Goal: Task Accomplishment & Management: Complete application form

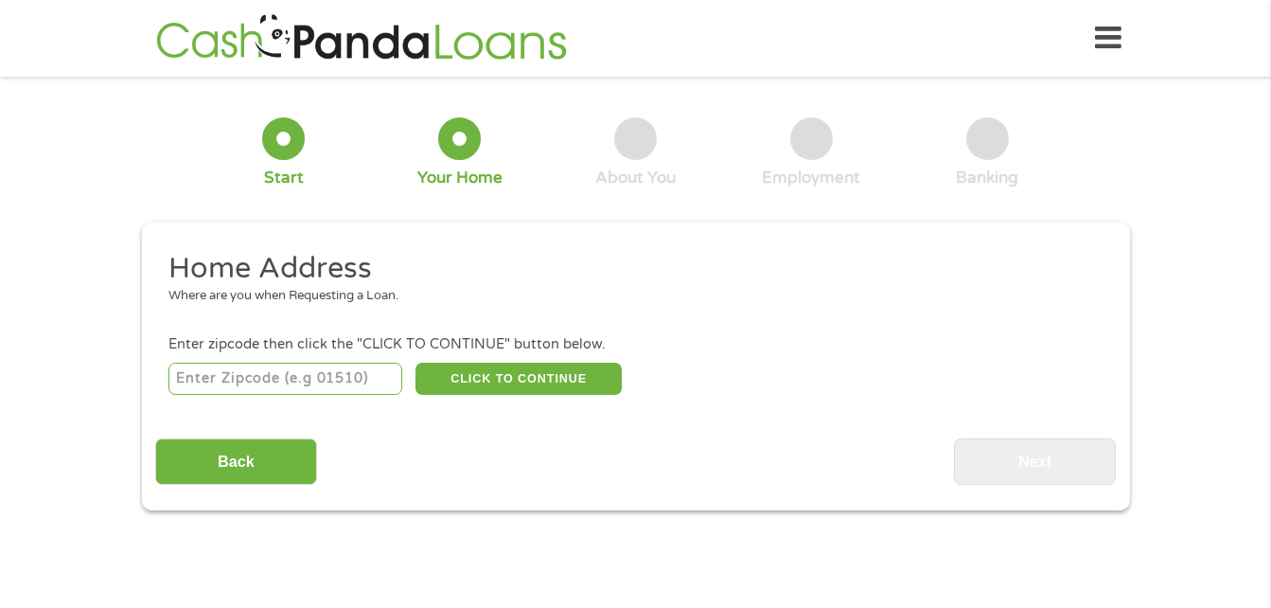
click at [324, 375] on input "number" at bounding box center [285, 378] width 234 height 32
type input "19809"
select select "[US_STATE]"
click at [502, 383] on button "CLICK TO CONTINUE" at bounding box center [518, 378] width 206 height 32
type input "19809"
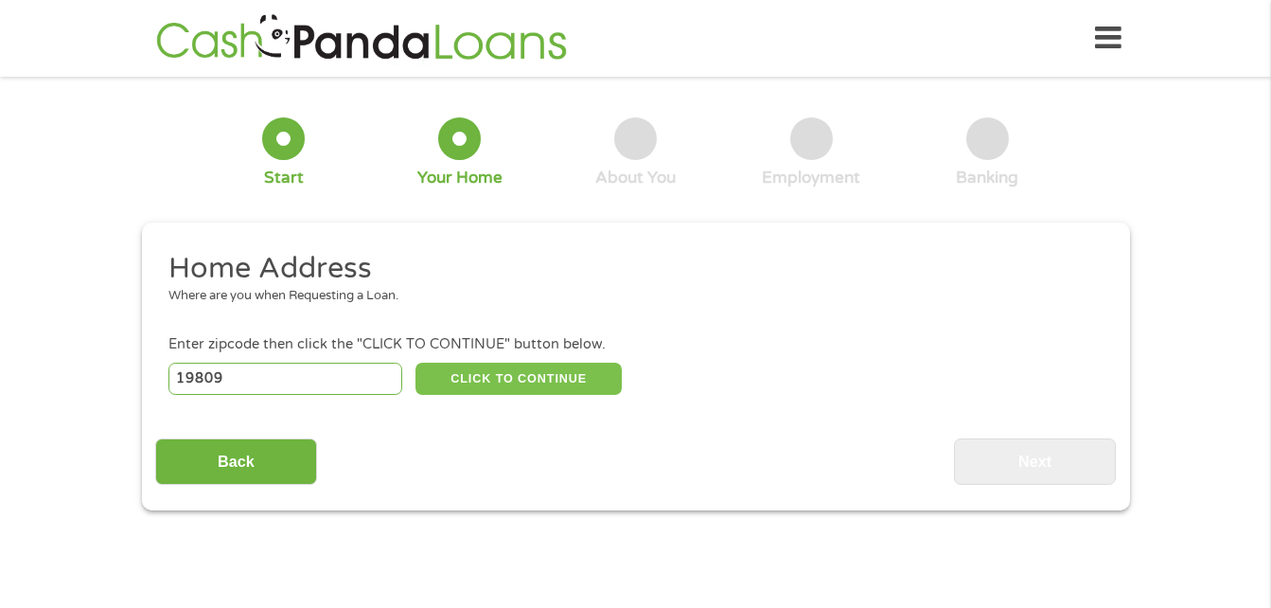
type input "Wilmington"
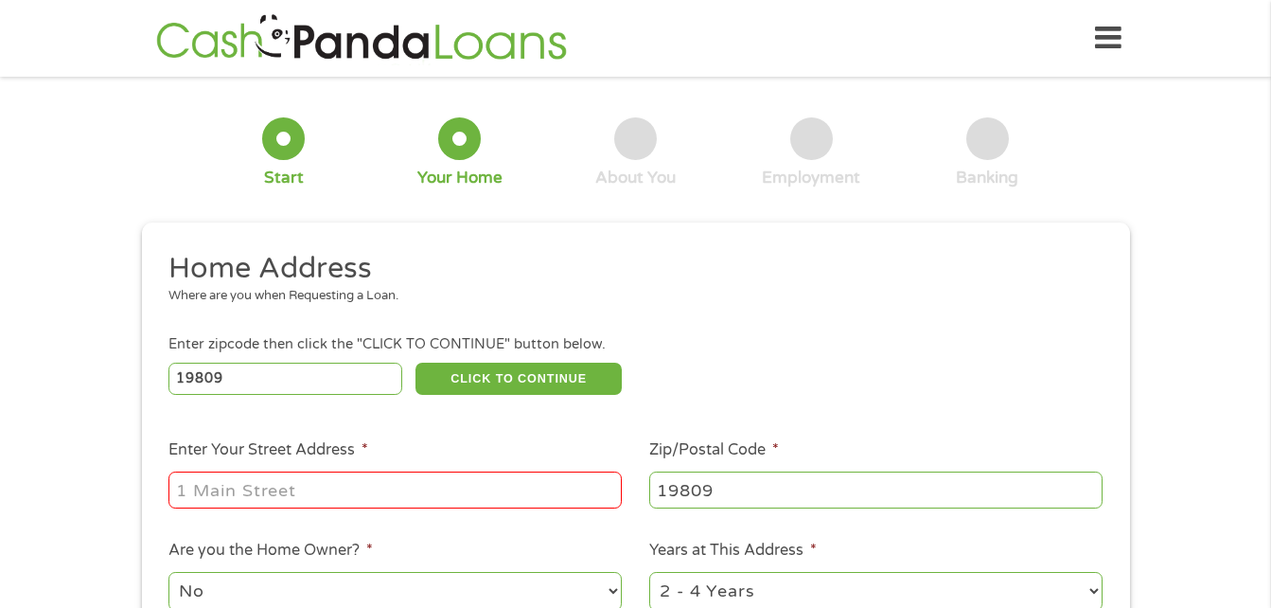
click at [425, 476] on input "Enter Your Street Address *" at bounding box center [394, 489] width 453 height 36
type input "[STREET_ADDRESS]"
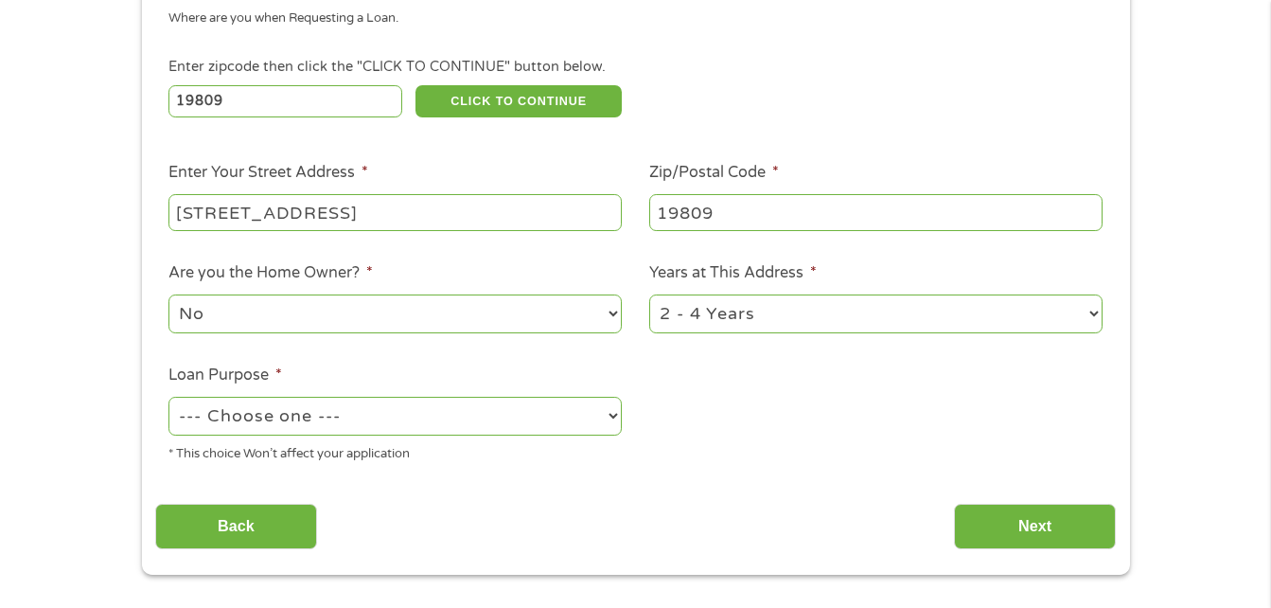
scroll to position [315, 0]
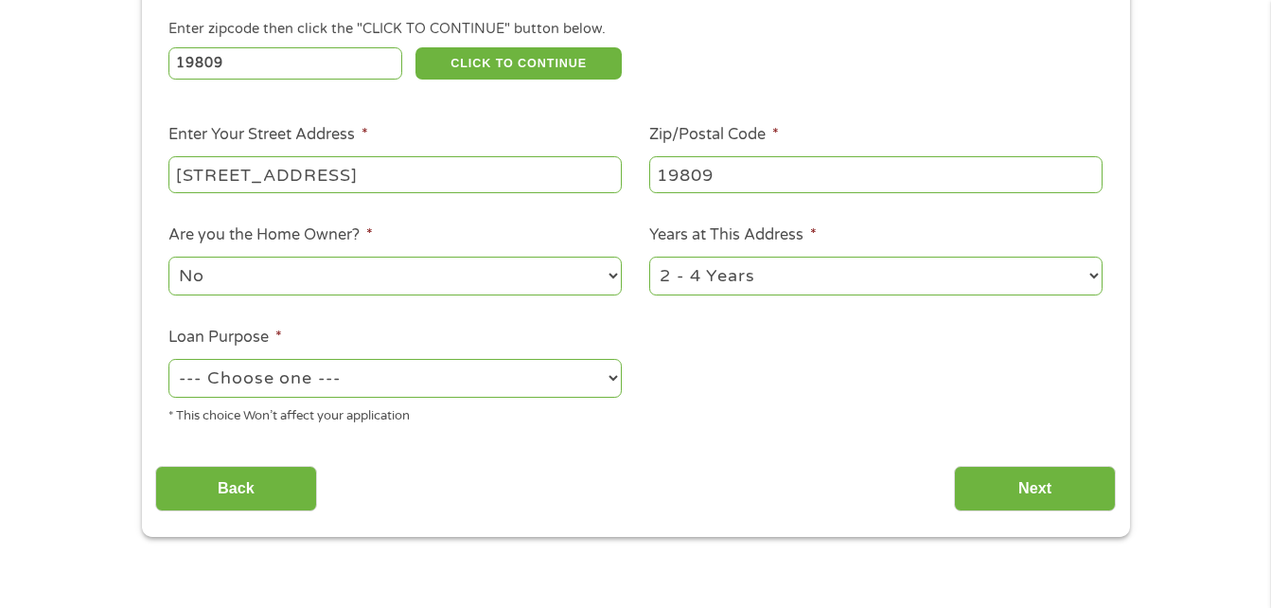
click at [587, 386] on select "--- Choose one --- Pay Bills Debt Consolidation Home Improvement Major Purchase…" at bounding box center [394, 378] width 453 height 39
click at [168, 359] on select "--- Choose one --- Pay Bills Debt Consolidation Home Improvement Major Purchase…" at bounding box center [394, 378] width 453 height 39
click at [615, 267] on select "No Yes" at bounding box center [394, 275] width 453 height 39
click at [883, 420] on ul "Home Address Where are you when Requesting a Loan. Enter zipcode then click the…" at bounding box center [635, 187] width 960 height 505
click at [605, 372] on select "--- Choose one --- Pay Bills Debt Consolidation Home Improvement Major Purchase…" at bounding box center [394, 378] width 453 height 39
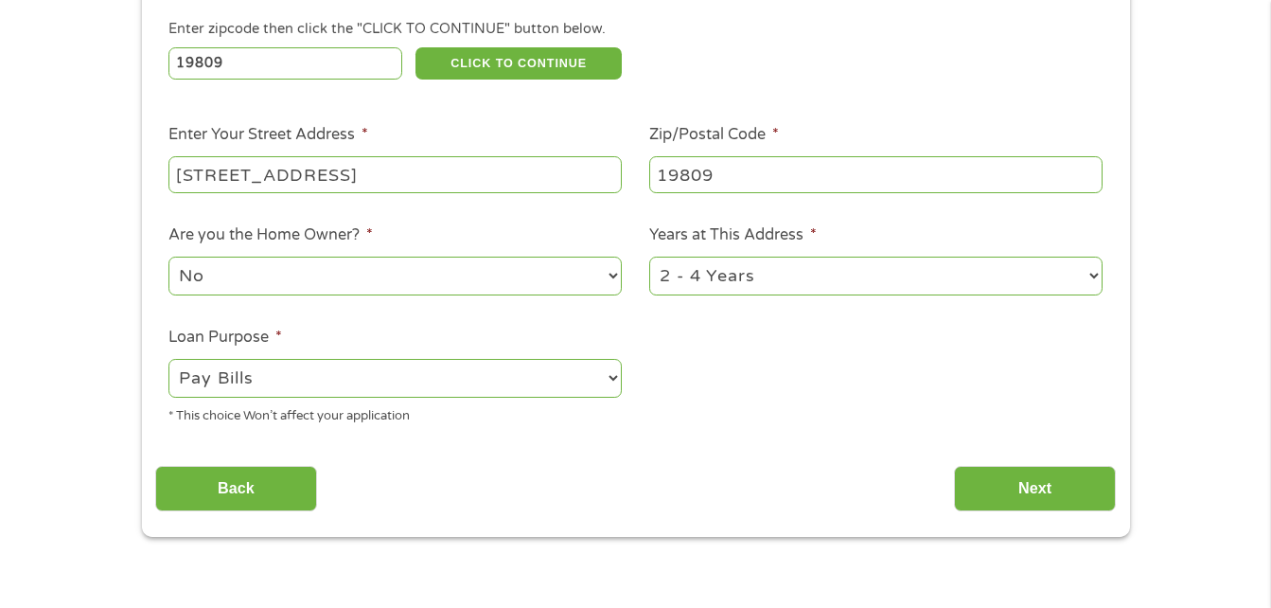
click at [605, 372] on select "--- Choose one --- Pay Bills Debt Consolidation Home Improvement Major Purchase…" at bounding box center [394, 378] width 453 height 39
select select "shorttermcash"
click at [168, 359] on select "--- Choose one --- Pay Bills Debt Consolidation Home Improvement Major Purchase…" at bounding box center [394, 378] width 453 height 39
click at [999, 477] on input "Next" at bounding box center [1035, 489] width 162 height 46
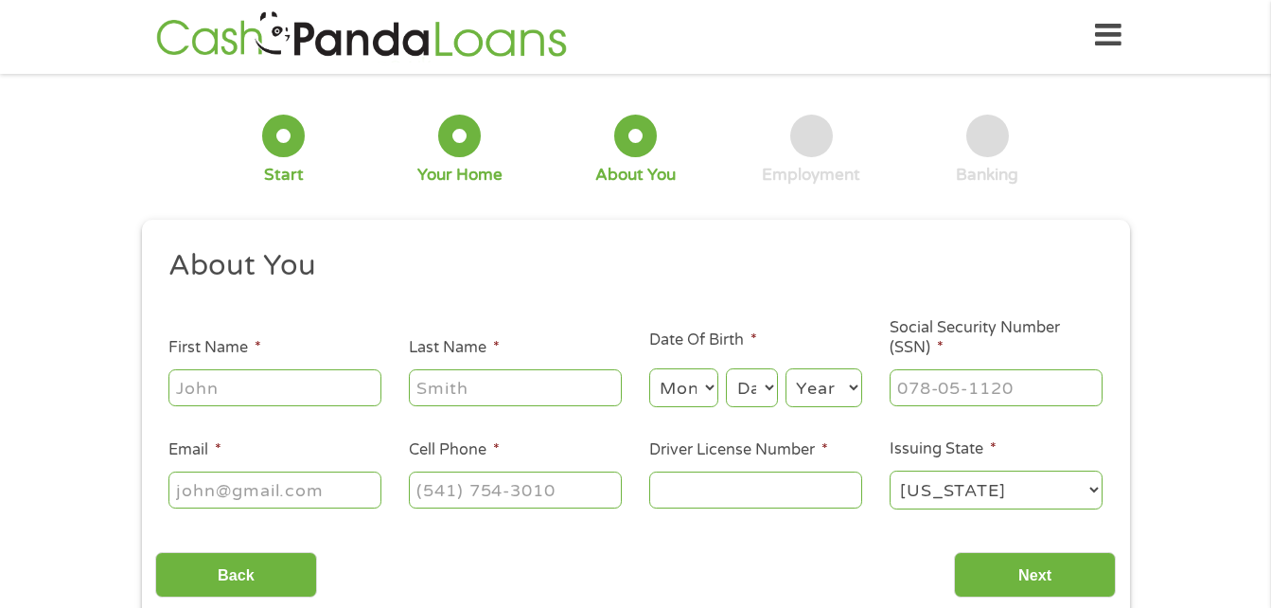
scroll to position [0, 0]
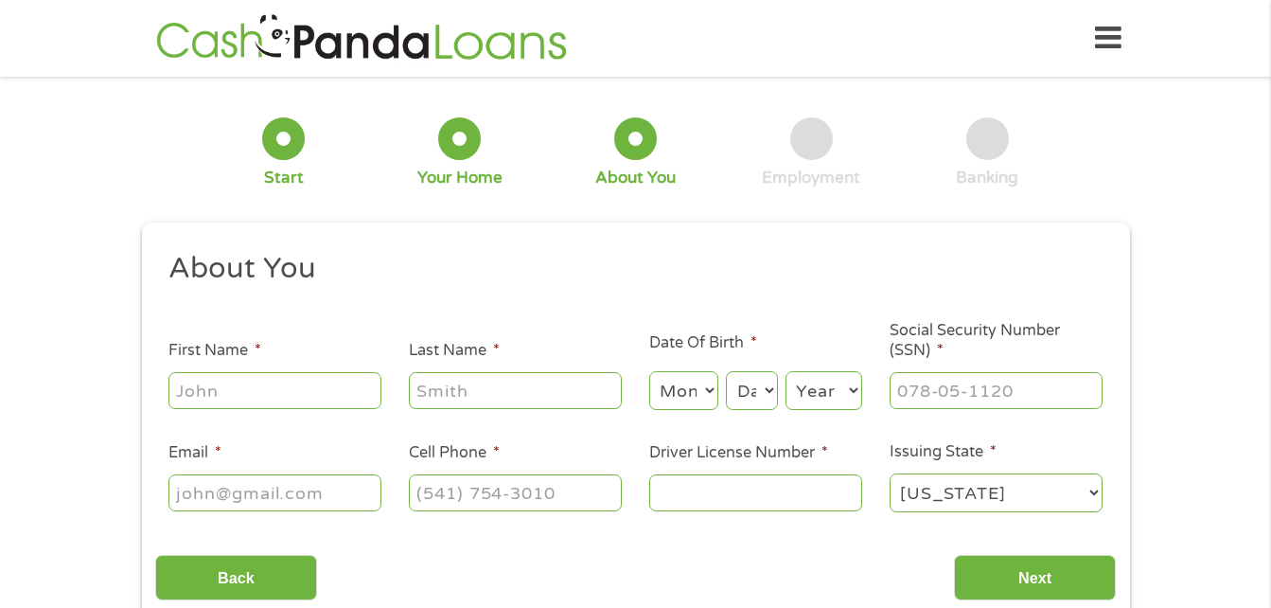
click at [235, 390] on input "First Name *" at bounding box center [274, 390] width 213 height 36
type input "[PERSON_NAME]"
type input "Clay"
type input "[EMAIL_ADDRESS][DOMAIN_NAME]"
type input "[PHONE_NUMBER]"
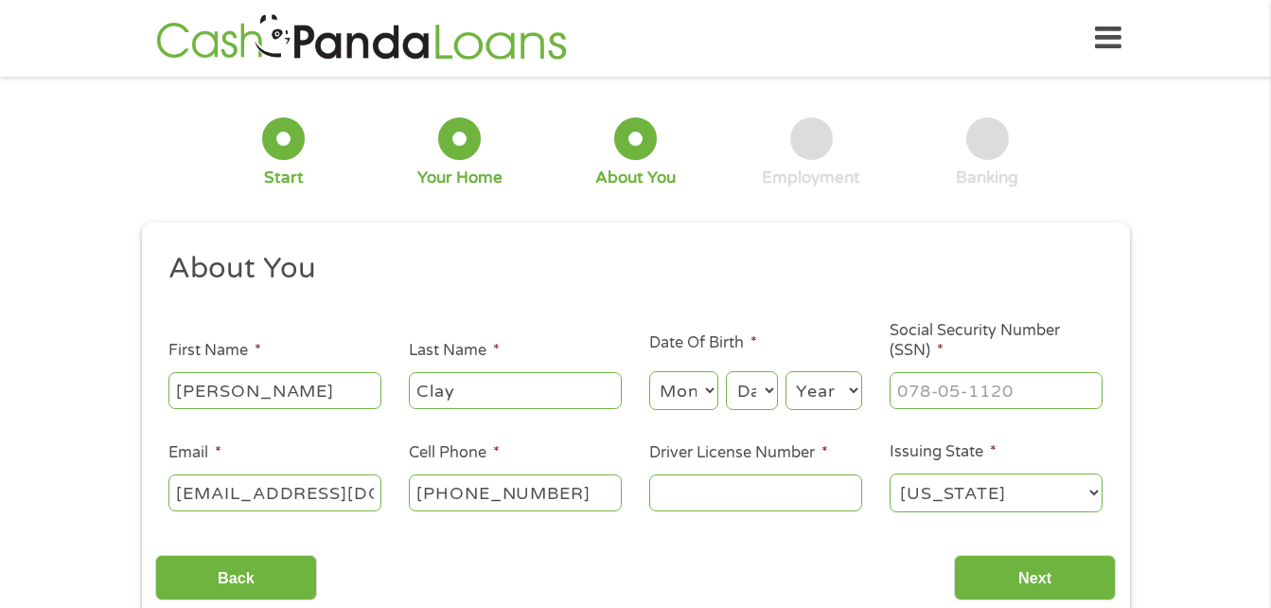
click at [707, 387] on select "Month 1 2 3 4 5 6 7 8 9 10 11 12" at bounding box center [683, 390] width 69 height 39
select select "10"
click at [649, 371] on select "Month 1 2 3 4 5 6 7 8 9 10 11 12" at bounding box center [683, 390] width 69 height 39
click at [767, 394] on select "Day 1 2 3 4 5 6 7 8 9 10 11 12 13 14 15 16 17 18 19 20 21 22 23 24 25 26 27 28 …" at bounding box center [751, 390] width 51 height 39
select select "9"
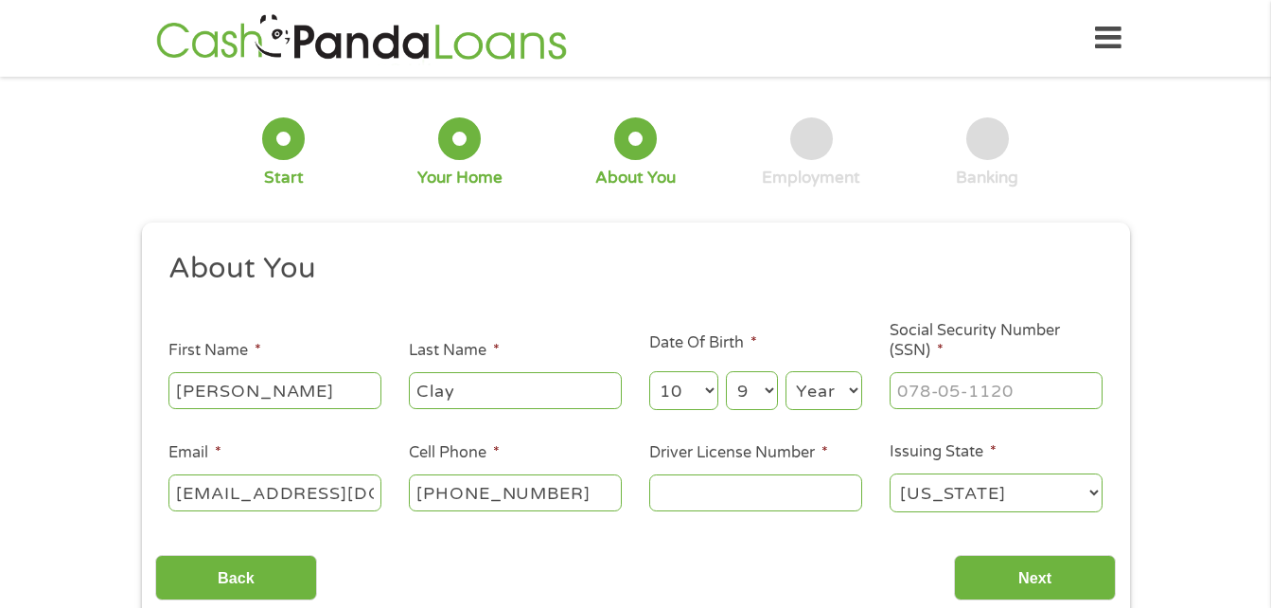
click at [726, 371] on select "Day 1 2 3 4 5 6 7 8 9 10 11 12 13 14 15 16 17 18 19 20 21 22 23 24 25 26 27 28 …" at bounding box center [751, 390] width 51 height 39
click at [994, 383] on input "___-__-____" at bounding box center [996, 390] width 213 height 36
type input "210-48-5095"
click at [779, 506] on input "Driver License Number *" at bounding box center [755, 492] width 213 height 36
type input "2019554"
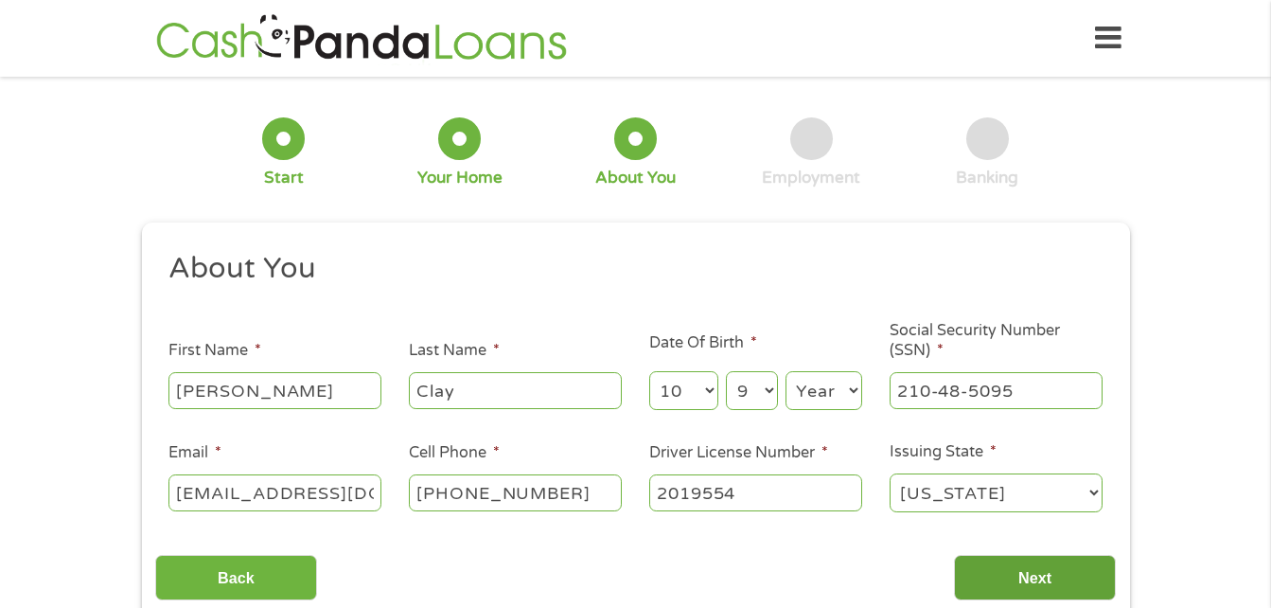
click at [1074, 579] on input "Next" at bounding box center [1035, 578] width 162 height 46
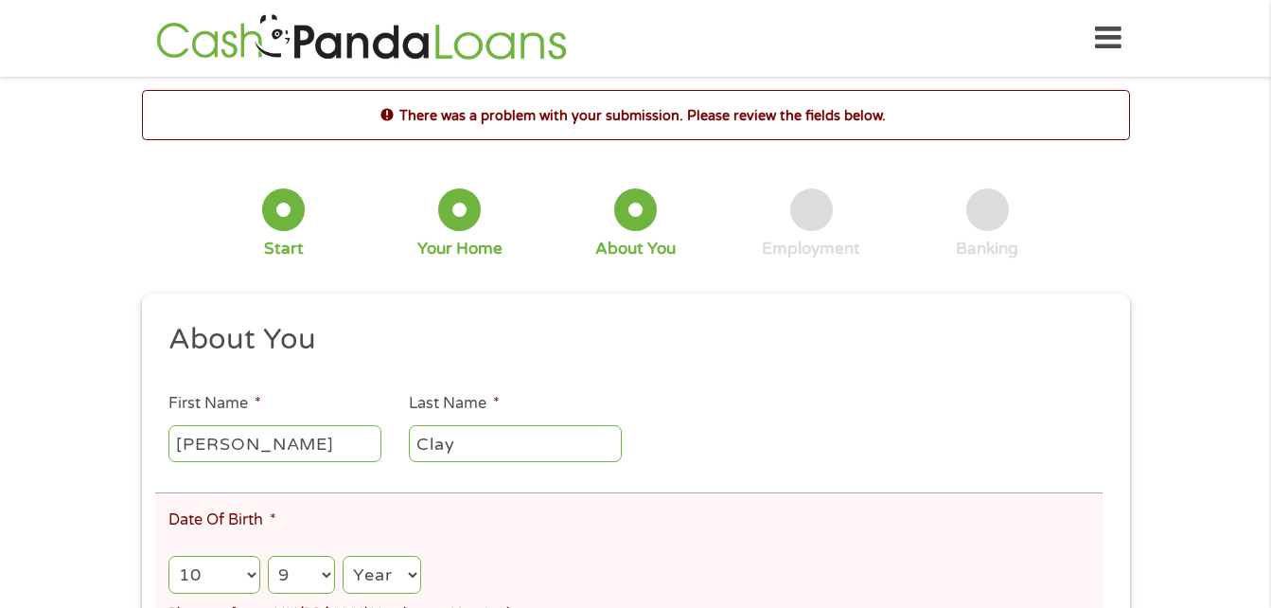
scroll to position [8, 8]
click at [404, 575] on select "Year [DATE] 2006 2005 2004 2003 2002 2001 2000 1999 1998 1997 1996 1995 1994 19…" at bounding box center [382, 574] width 78 height 39
select select "1972"
click at [343, 555] on select "Year [DATE] 2006 2005 2004 2003 2002 2001 2000 1999 1998 1997 1996 1995 1994 19…" at bounding box center [382, 574] width 78 height 39
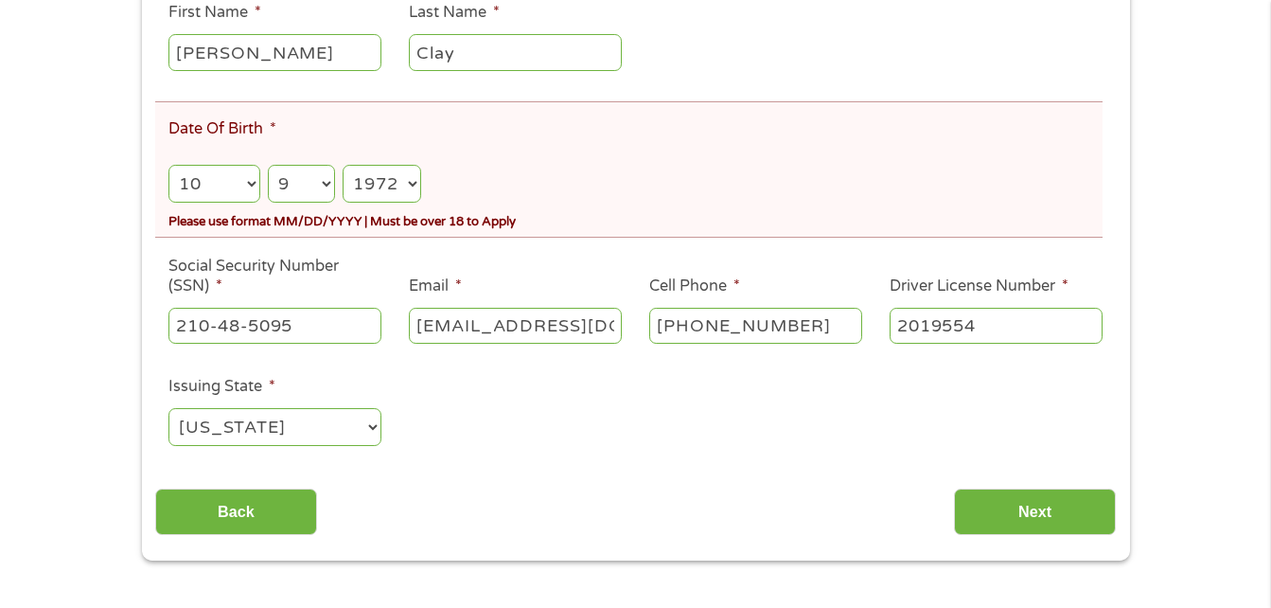
scroll to position [416, 0]
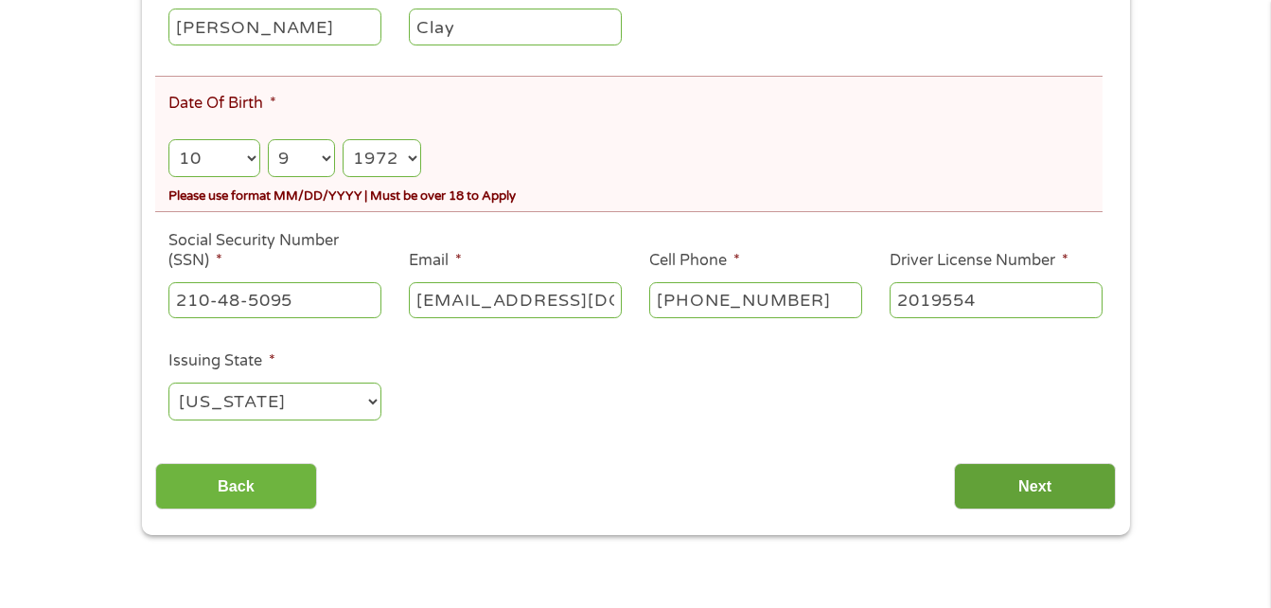
click at [1016, 487] on input "Next" at bounding box center [1035, 486] width 162 height 46
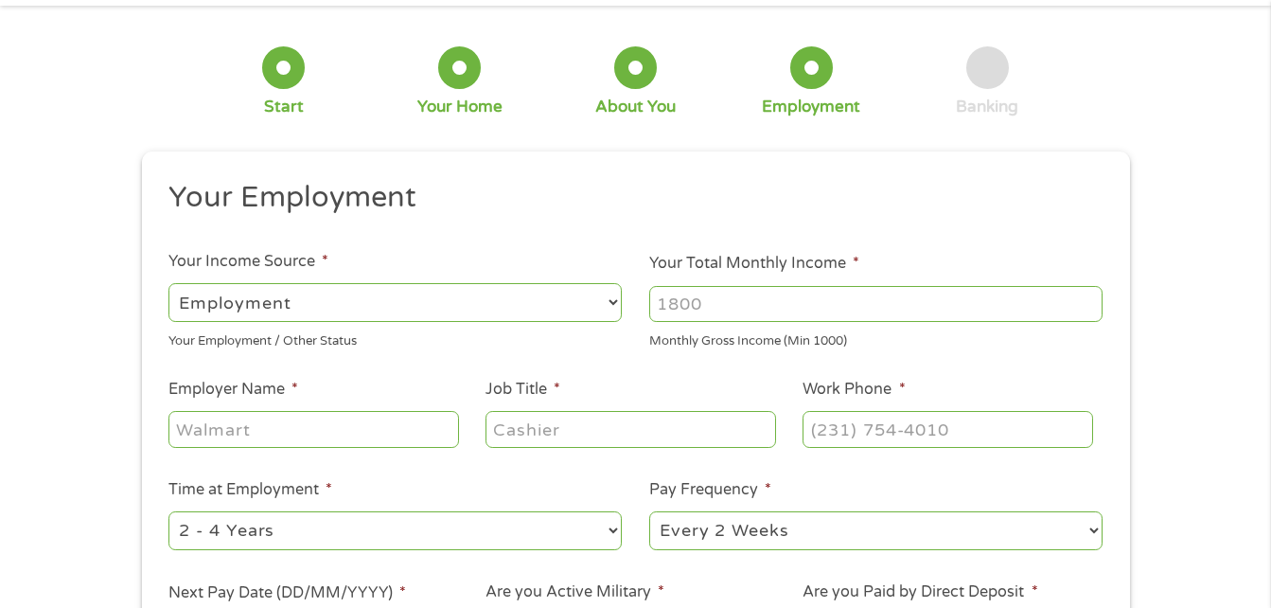
scroll to position [0, 0]
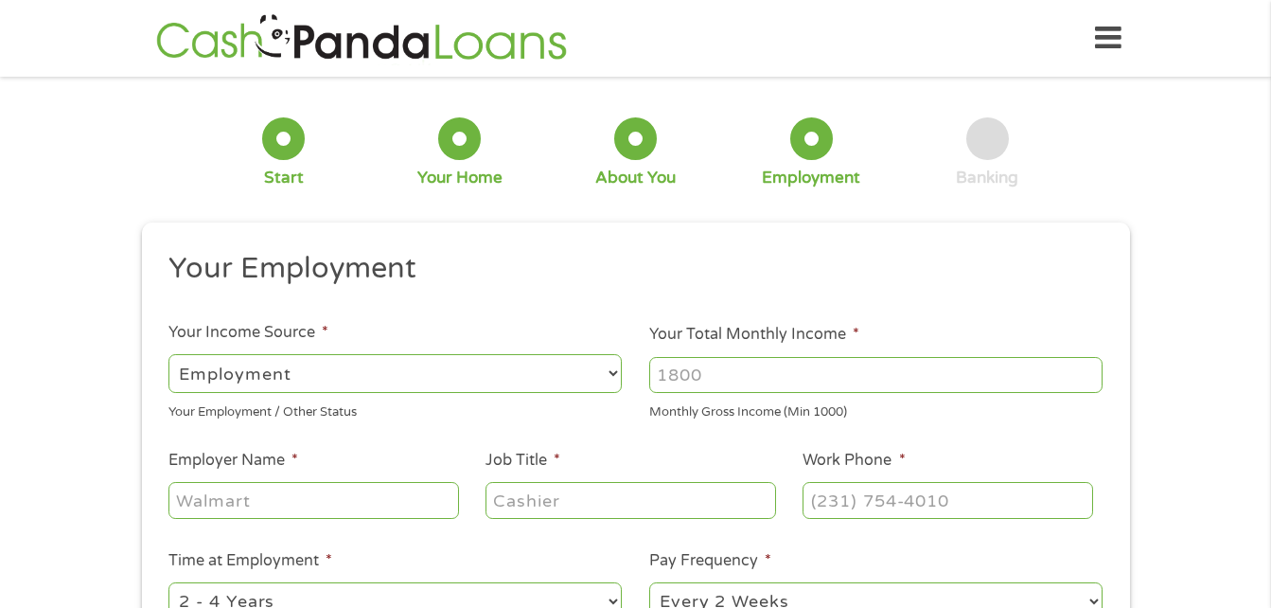
click at [915, 384] on input "Your Total Monthly Income *" at bounding box center [875, 375] width 453 height 36
type input "2200"
click at [367, 499] on input "Employer Name *" at bounding box center [313, 500] width 290 height 36
type input "Amerihealth"
click at [547, 505] on input "Job Title *" at bounding box center [630, 500] width 290 height 36
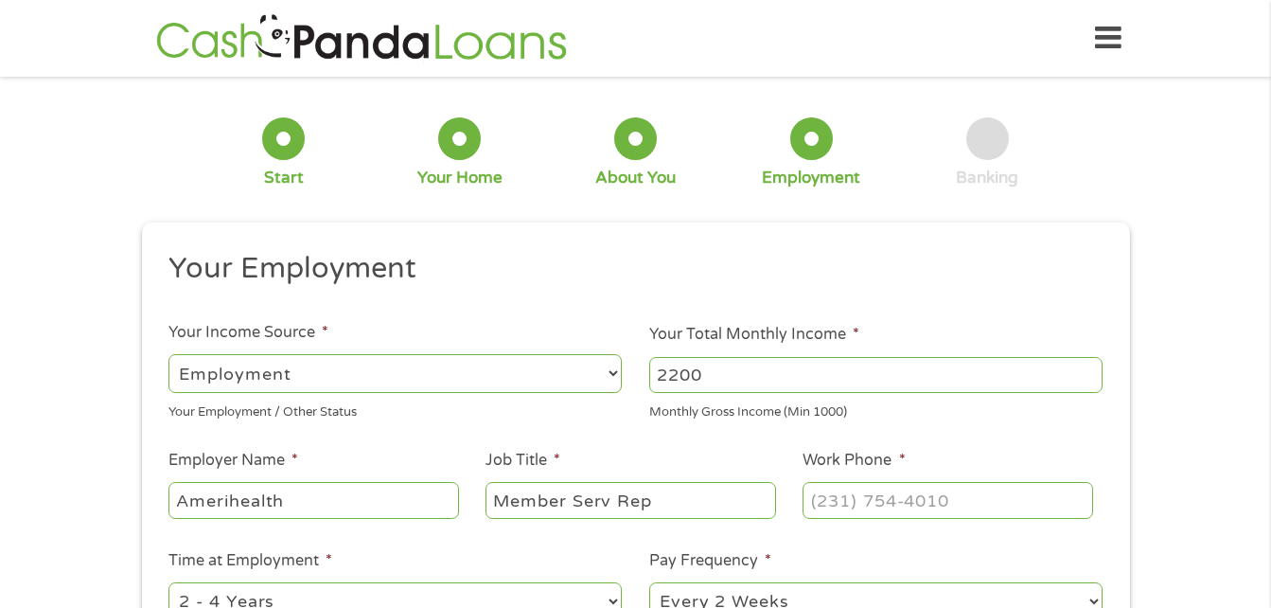
type input "Member Serv Rep"
click at [904, 507] on input "(___) ___-____" at bounding box center [947, 500] width 290 height 36
type input "[PHONE_NUMBER]"
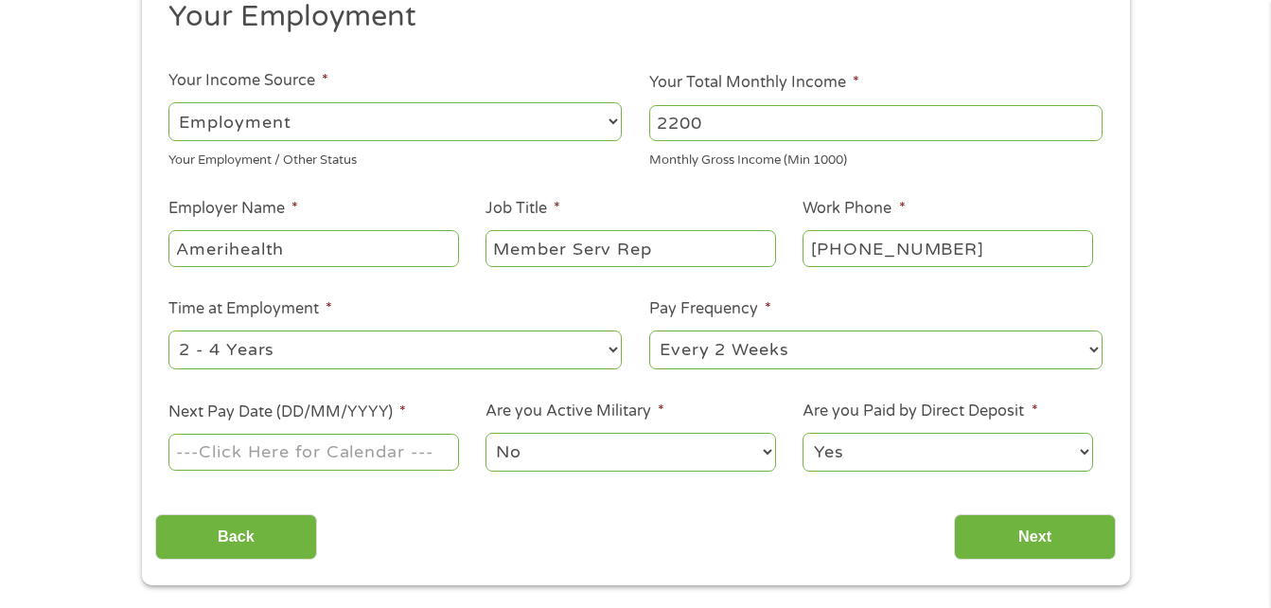
scroll to position [315, 0]
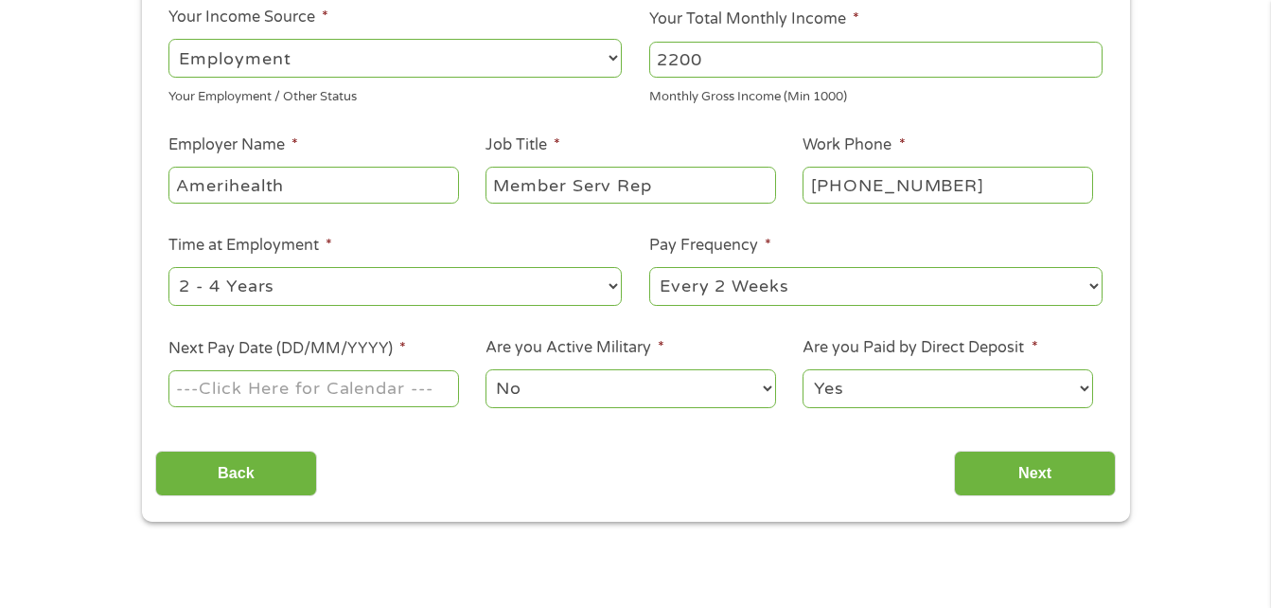
click at [613, 288] on select "--- Choose one --- 1 Year or less 1 - 2 Years 2 - 4 Years Over 4 Years" at bounding box center [394, 286] width 453 height 39
select select "12months"
click at [168, 267] on select "--- Choose one --- 1 Year or less 1 - 2 Years 2 - 4 Years Over 4 Years" at bounding box center [394, 286] width 453 height 39
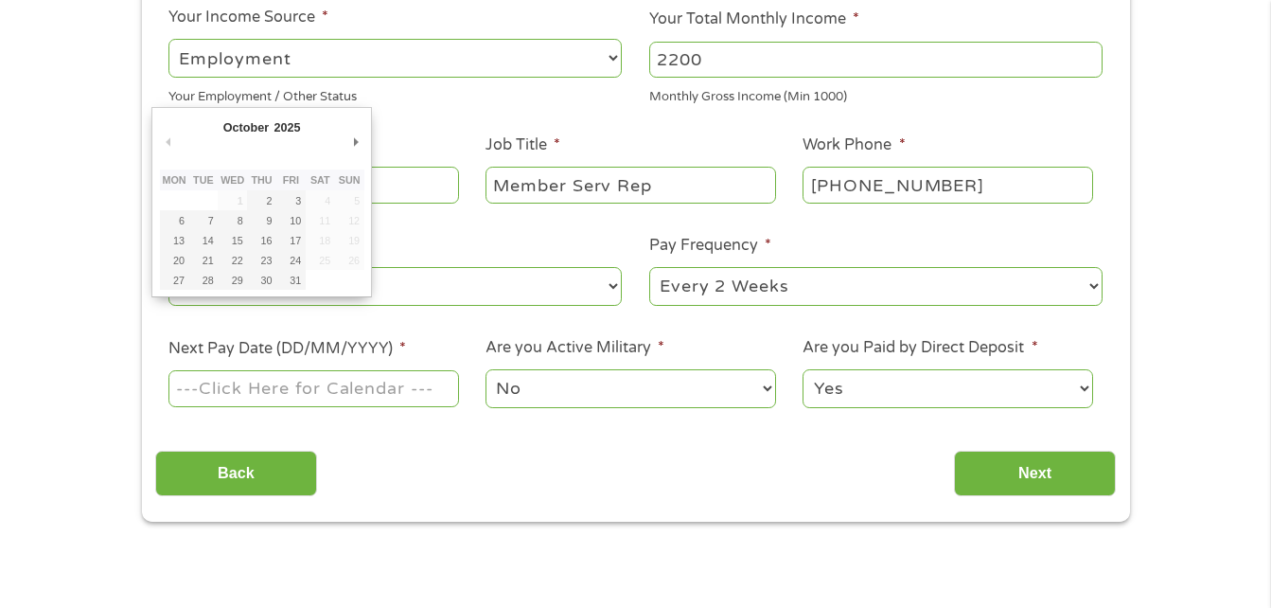
click at [450, 393] on input "Next Pay Date (DD/MM/YYYY) *" at bounding box center [313, 388] width 290 height 36
type input "[DATE]"
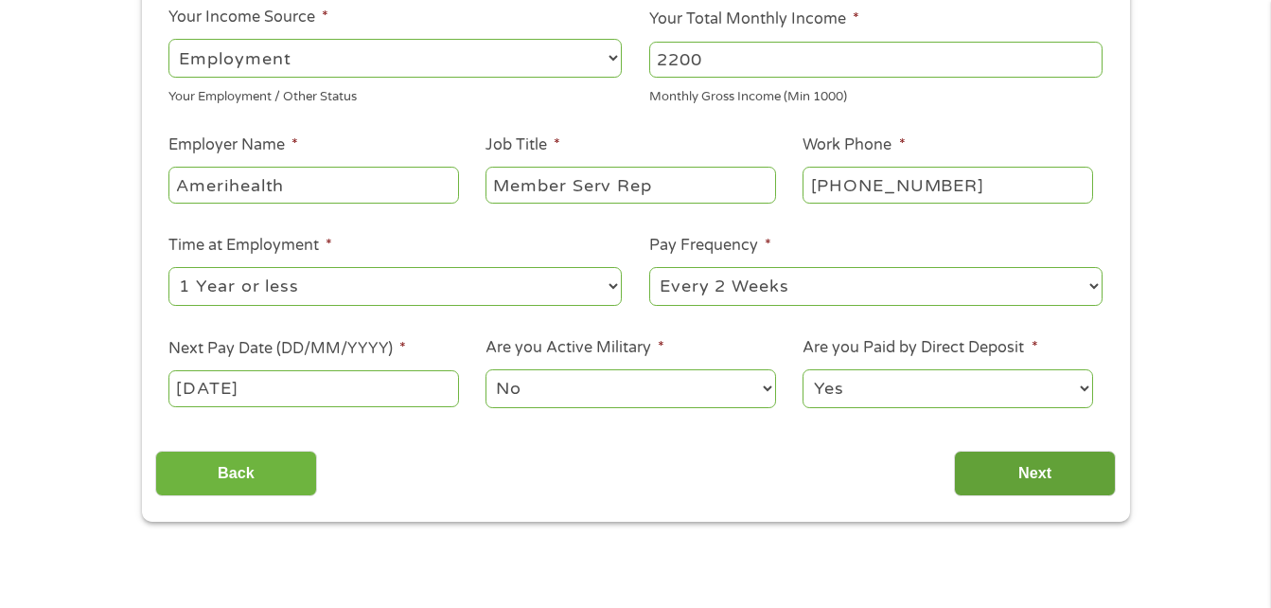
click at [997, 468] on input "Next" at bounding box center [1035, 473] width 162 height 46
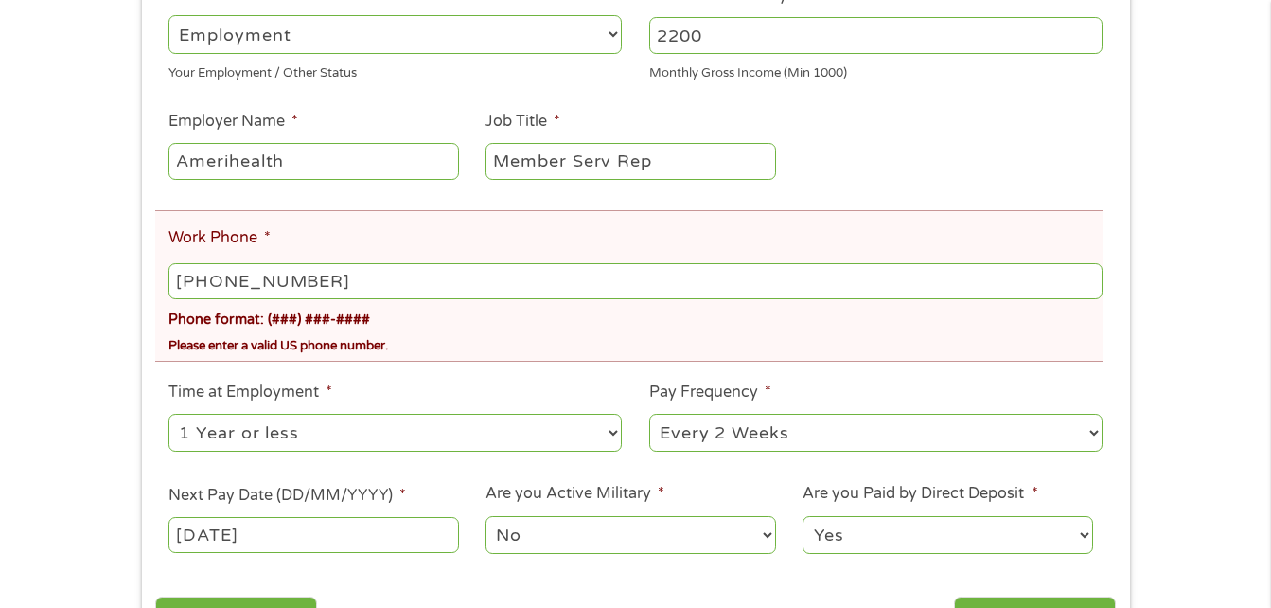
scroll to position [458, 0]
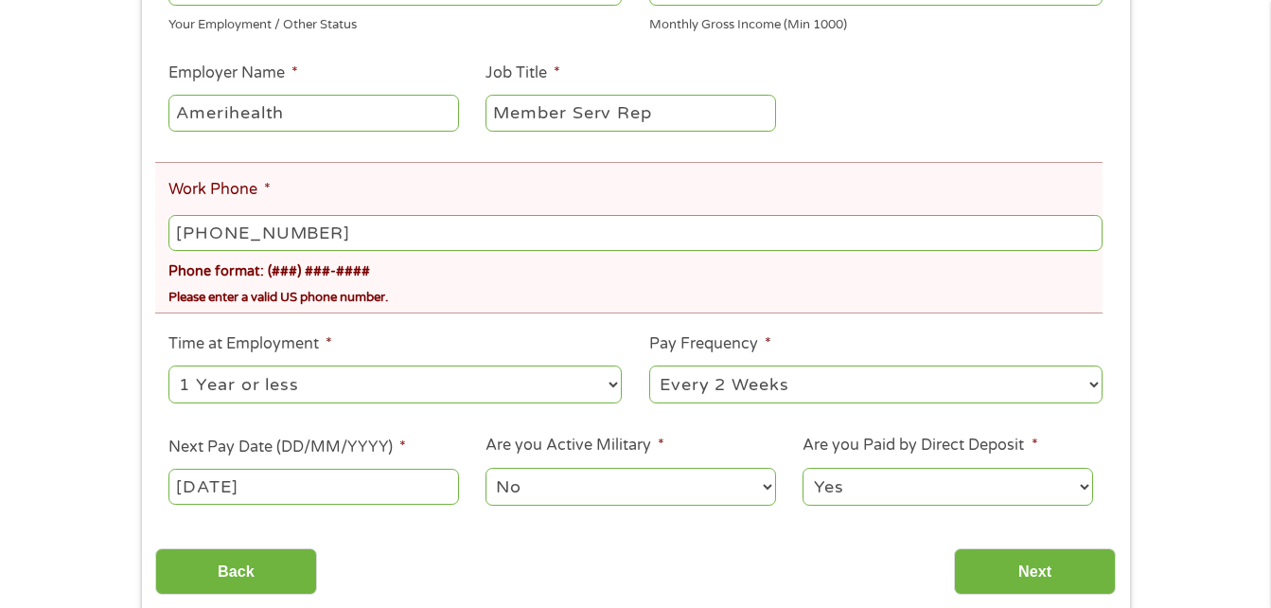
click at [575, 218] on input "[PHONE_NUMBER]" at bounding box center [634, 233] width 933 height 36
type input "[PHONE_NUMBER]"
click at [1065, 563] on input "Next" at bounding box center [1035, 571] width 162 height 46
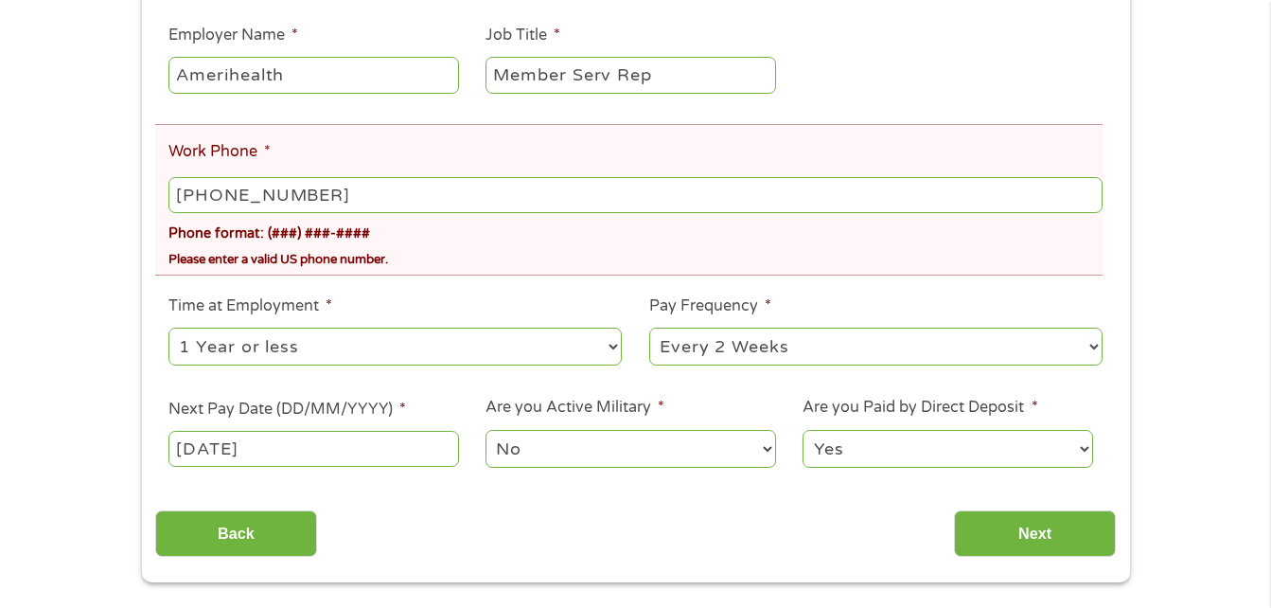
scroll to position [492, 0]
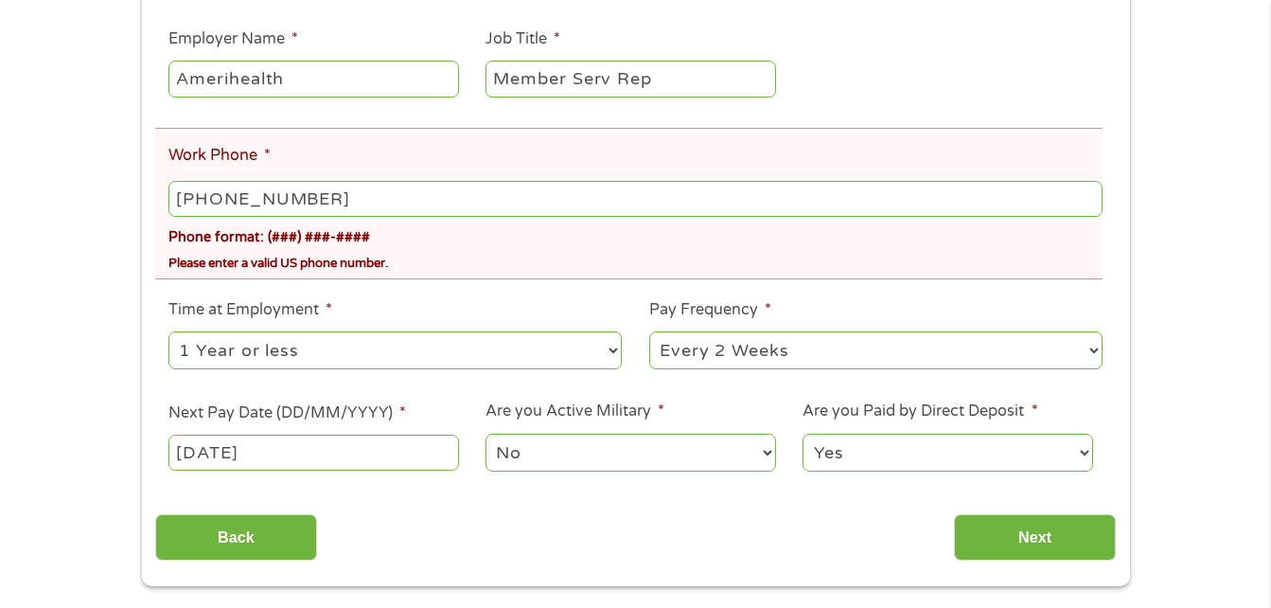
click at [220, 198] on input "[PHONE_NUMBER]" at bounding box center [634, 199] width 933 height 36
click at [342, 203] on input "[PHONE_NUMBER]" at bounding box center [634, 199] width 933 height 36
type input "[PHONE_NUMBER]"
click at [1007, 538] on input "Next" at bounding box center [1035, 537] width 162 height 46
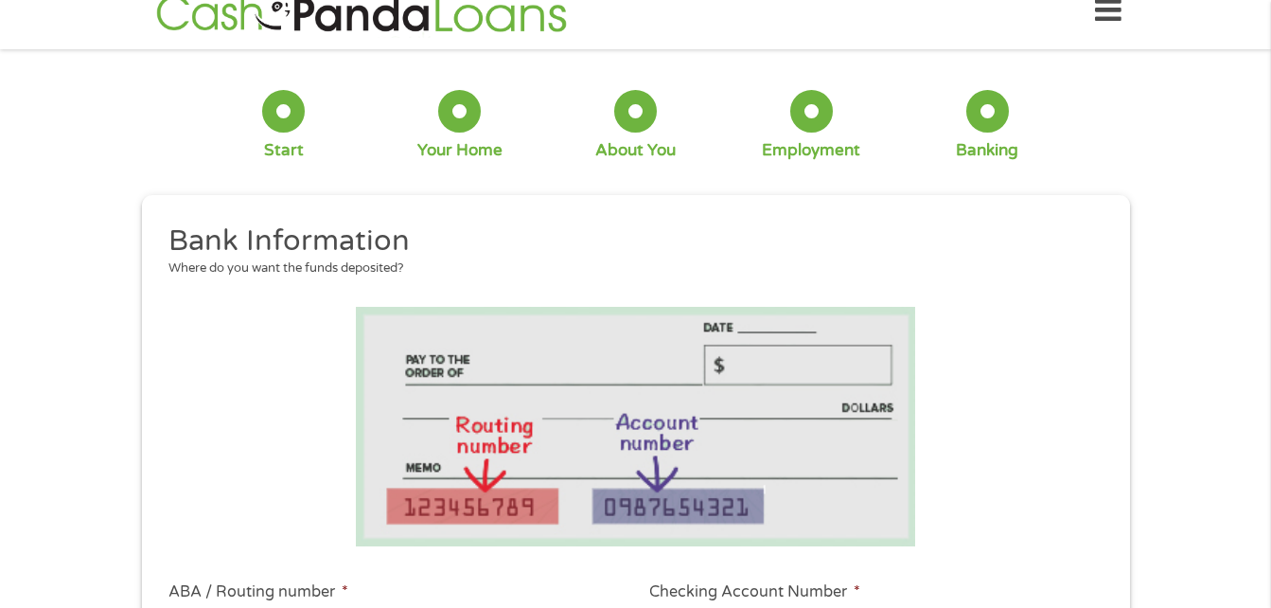
scroll to position [0, 0]
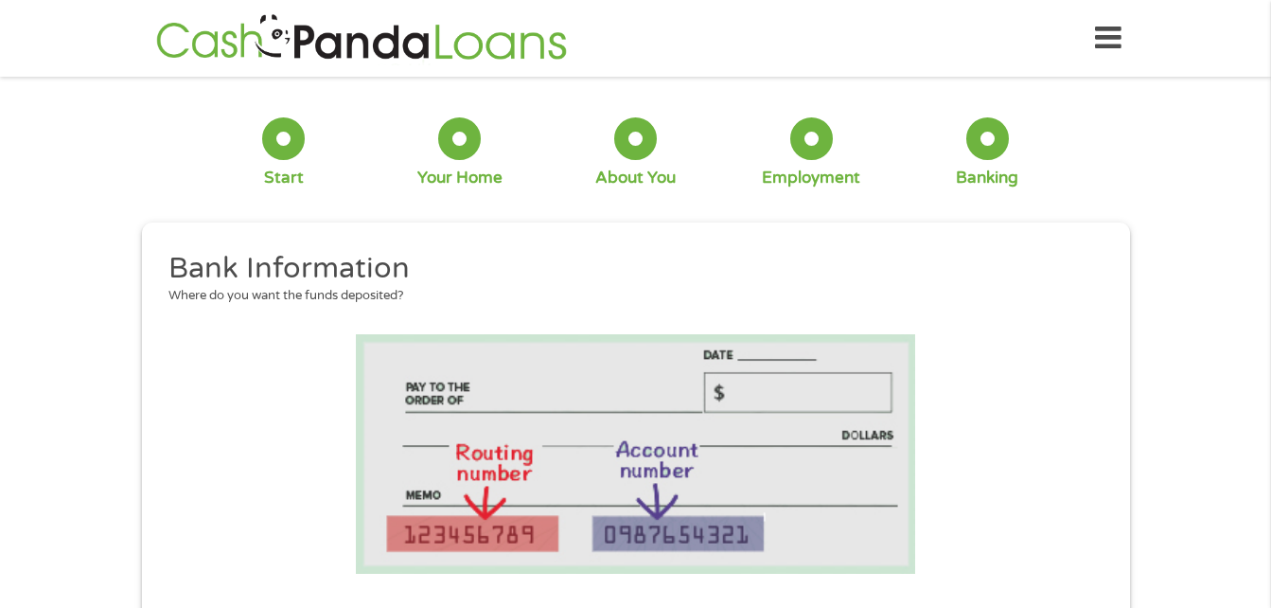
click at [1007, 538] on li at bounding box center [635, 453] width 960 height 239
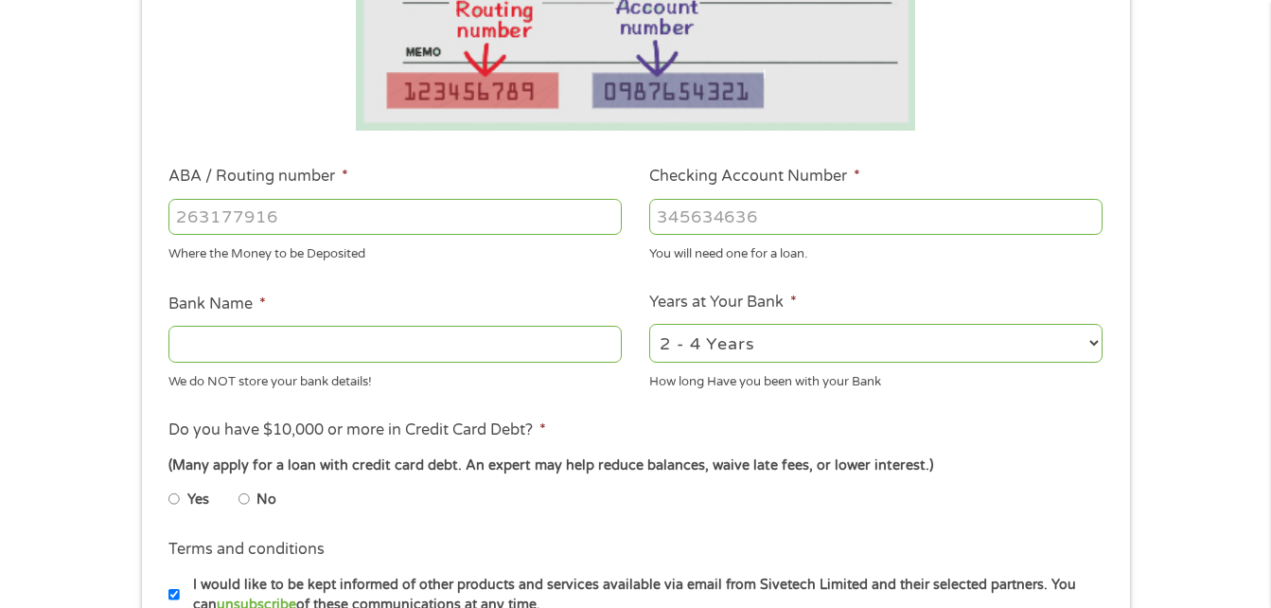
scroll to position [530, 0]
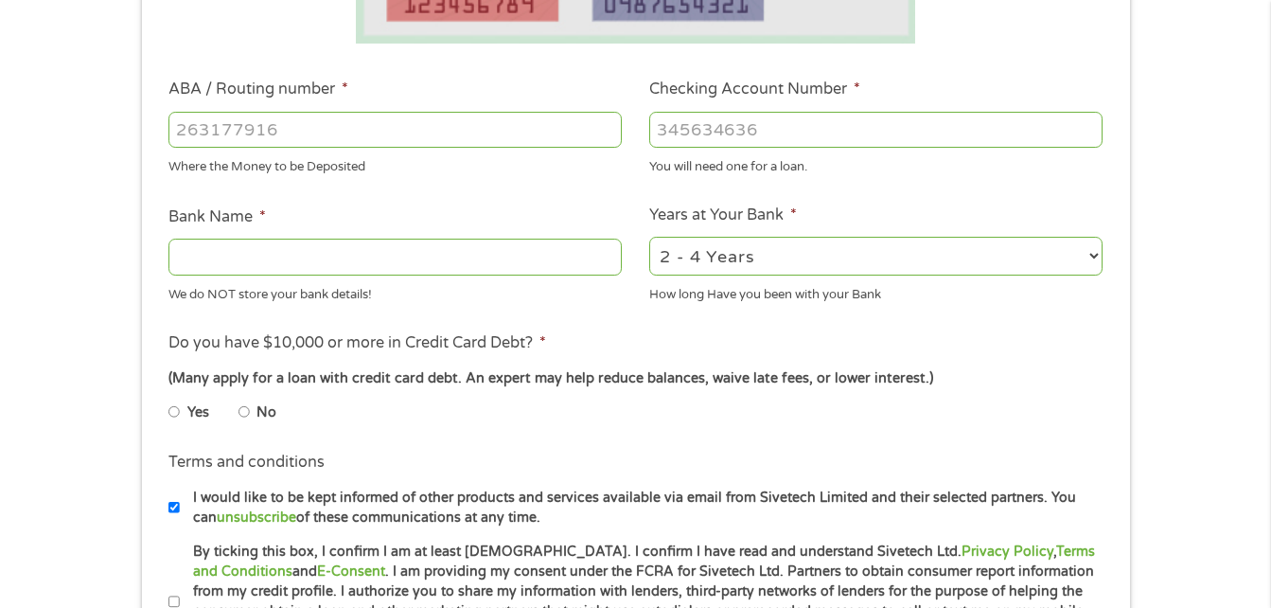
click at [496, 261] on input "Bank Name *" at bounding box center [394, 256] width 453 height 36
type input "Capital One"
click at [1087, 258] on select "2 - 4 Years 6 - 12 Months 1 - 2 Years Over 4 Years" at bounding box center [875, 256] width 453 height 39
select select "60months"
click at [649, 237] on select "2 - 4 Years 6 - 12 Months 1 - 2 Years Over 4 Years" at bounding box center [875, 256] width 453 height 39
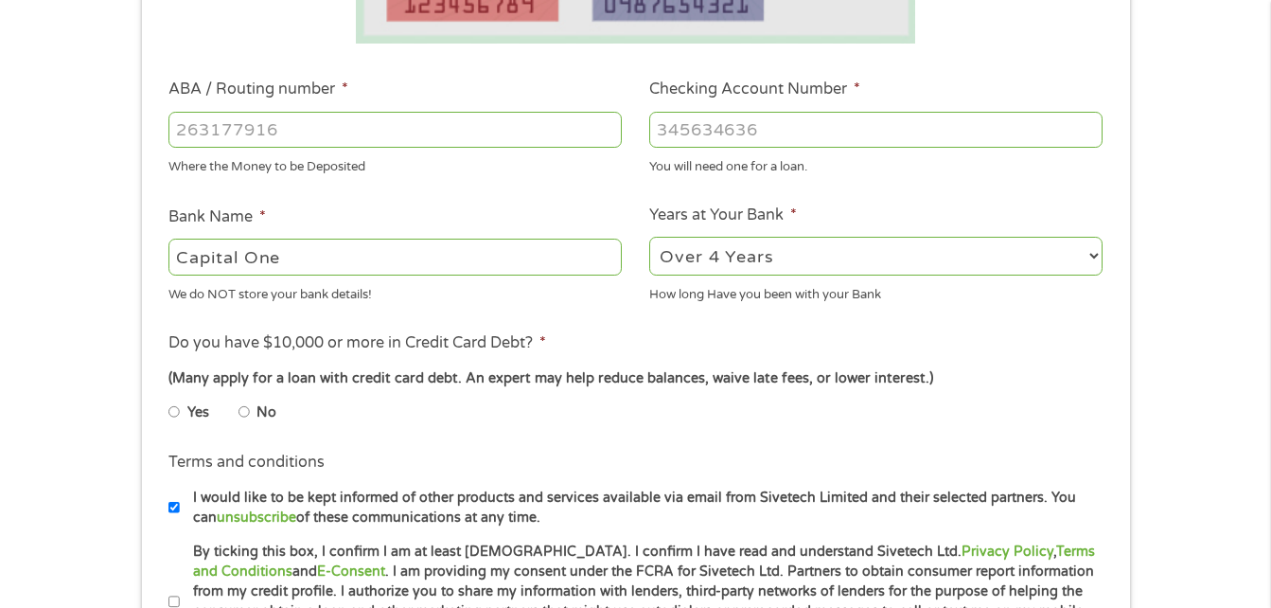
click at [457, 137] on input "ABA / Routing number *" at bounding box center [394, 130] width 453 height 36
type input "031176110"
type input "CAPITAL ONE NA"
type input "031176110"
click at [775, 134] on input "Checking Account Number *" at bounding box center [875, 130] width 453 height 36
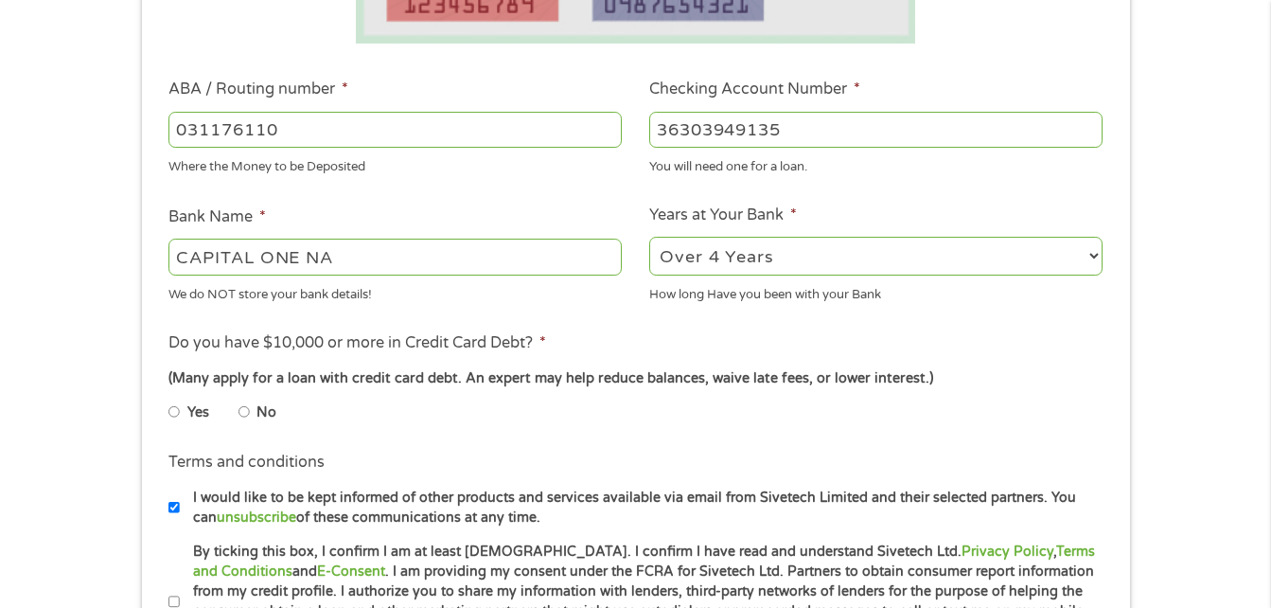
type input "36303949135"
click at [253, 413] on li "No" at bounding box center [272, 412] width 68 height 37
click at [247, 413] on input "No" at bounding box center [243, 411] width 11 height 30
radio input "true"
click at [171, 510] on input "I would like to be kept informed of other products and services available via e…" at bounding box center [173, 507] width 11 height 30
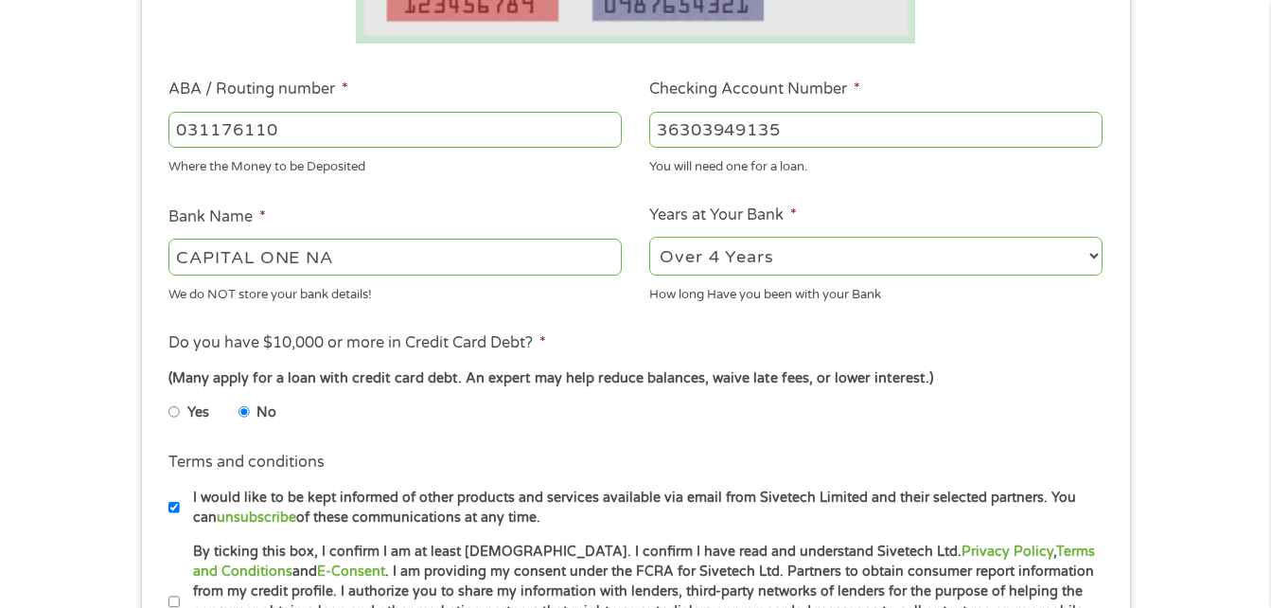
checkbox input "false"
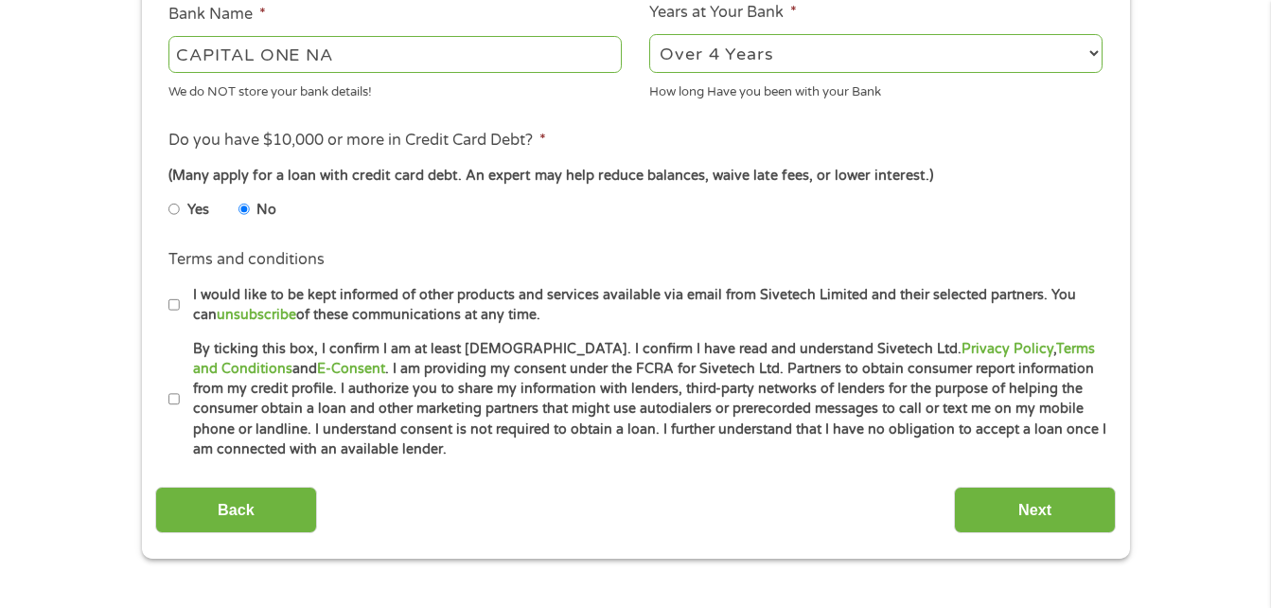
scroll to position [769, 0]
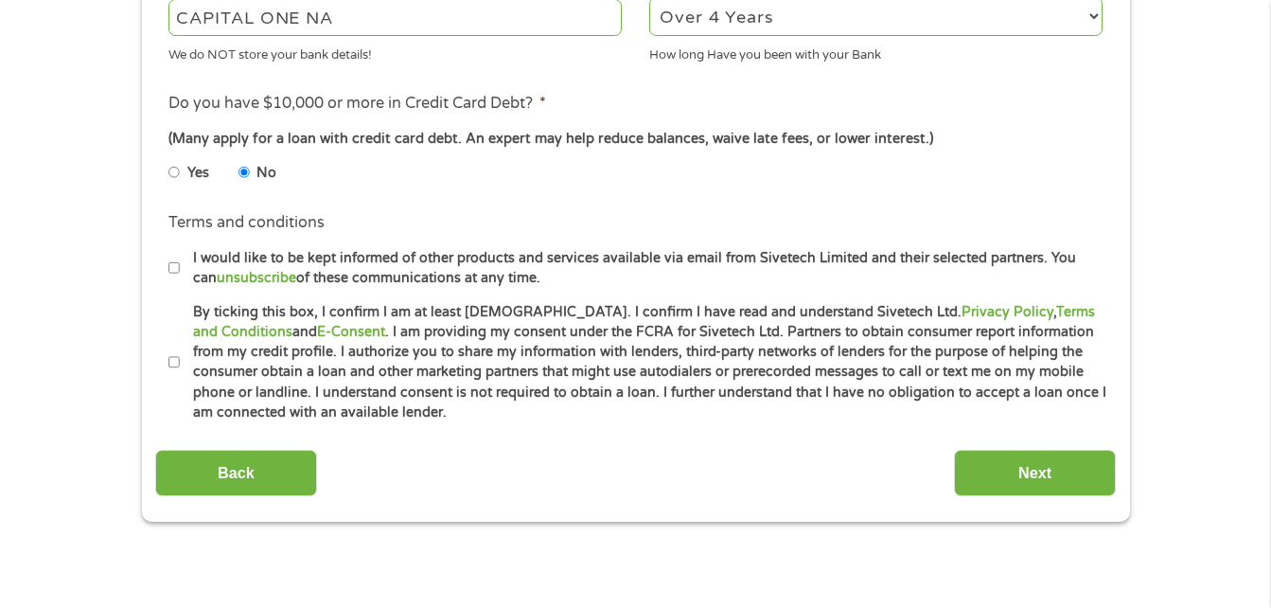
click at [173, 356] on input "By ticking this box, I confirm I am at least [DEMOGRAPHIC_DATA]. I confirm I ha…" at bounding box center [173, 362] width 11 height 30
checkbox input "true"
click at [174, 271] on input "I would like to be kept informed of other products and services available via e…" at bounding box center [173, 268] width 11 height 30
checkbox input "true"
click at [1068, 482] on input "Next" at bounding box center [1035, 472] width 162 height 46
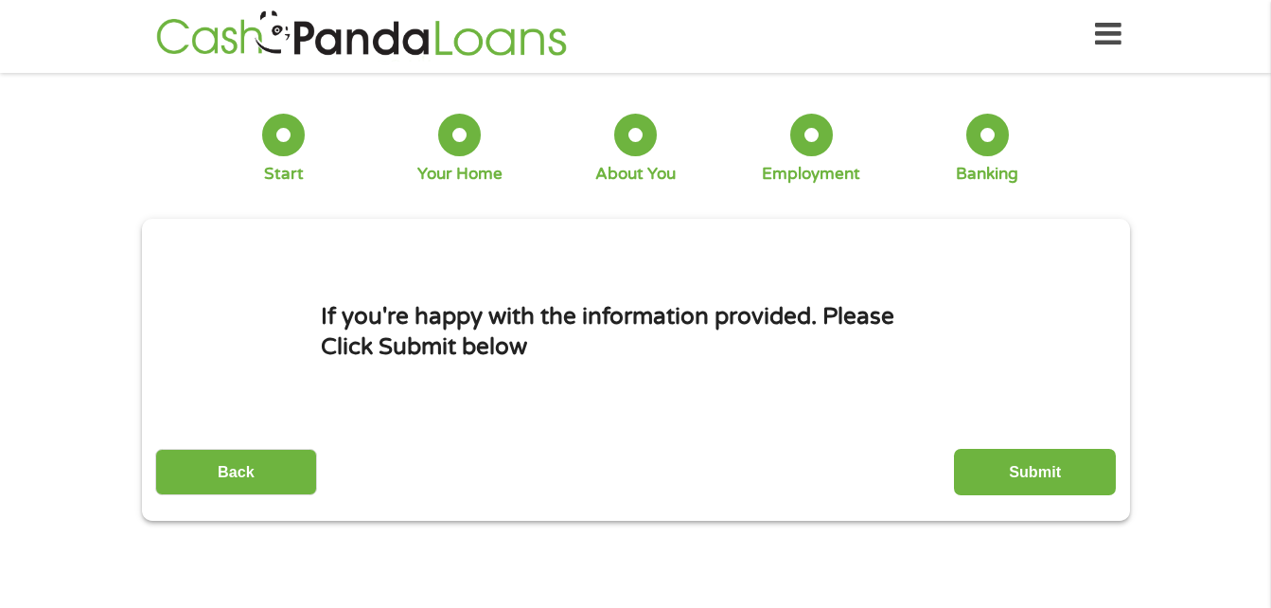
scroll to position [0, 0]
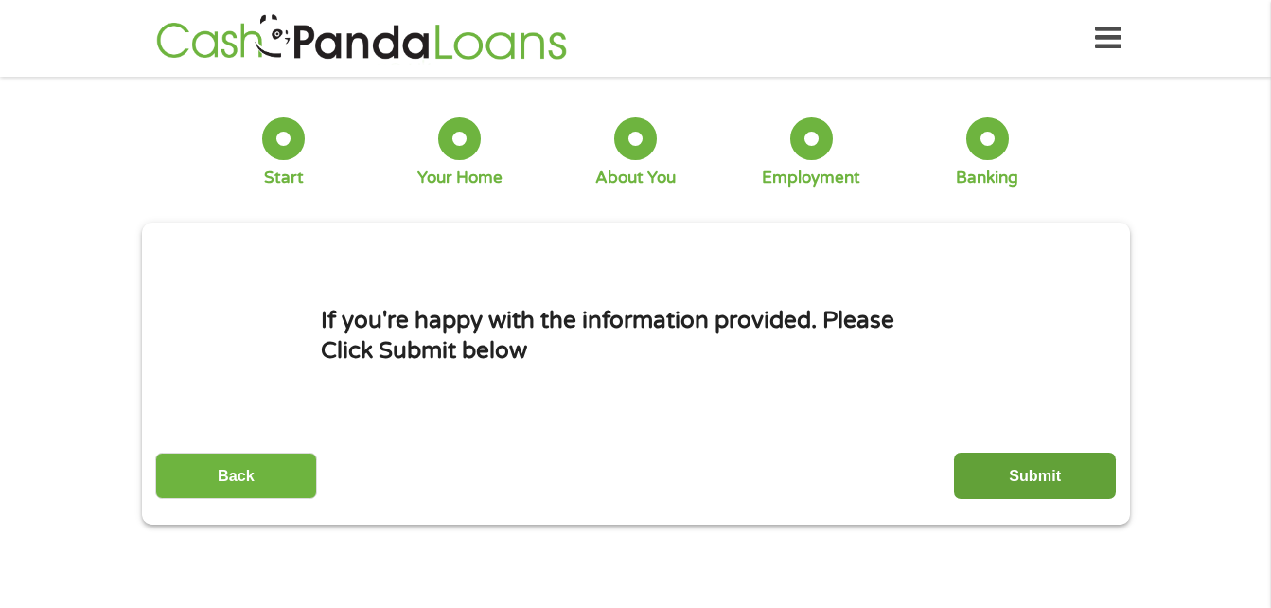
click at [1037, 467] on input "Submit" at bounding box center [1035, 475] width 162 height 46
